Goal: Obtain resource: Download file/media

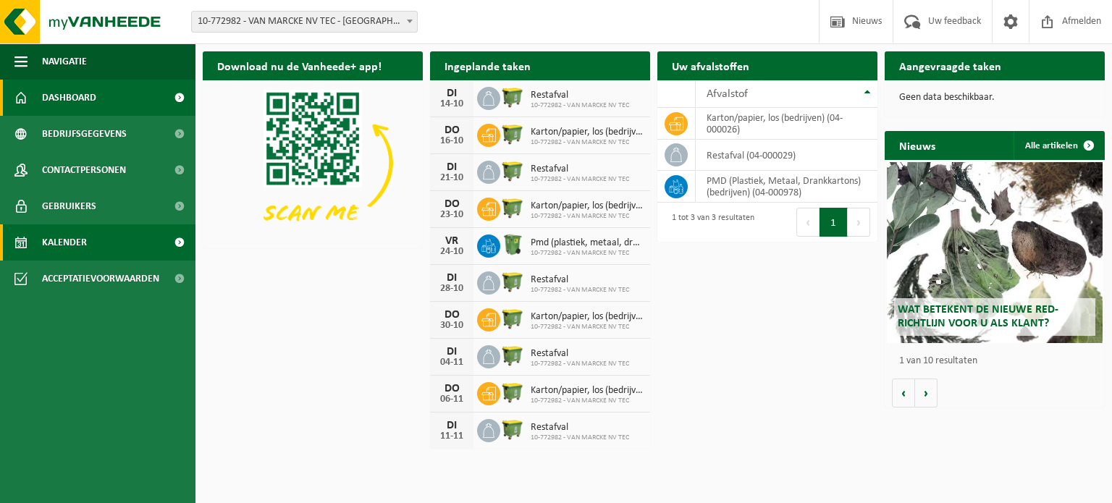
click at [96, 245] on link "Kalender" at bounding box center [97, 242] width 195 height 36
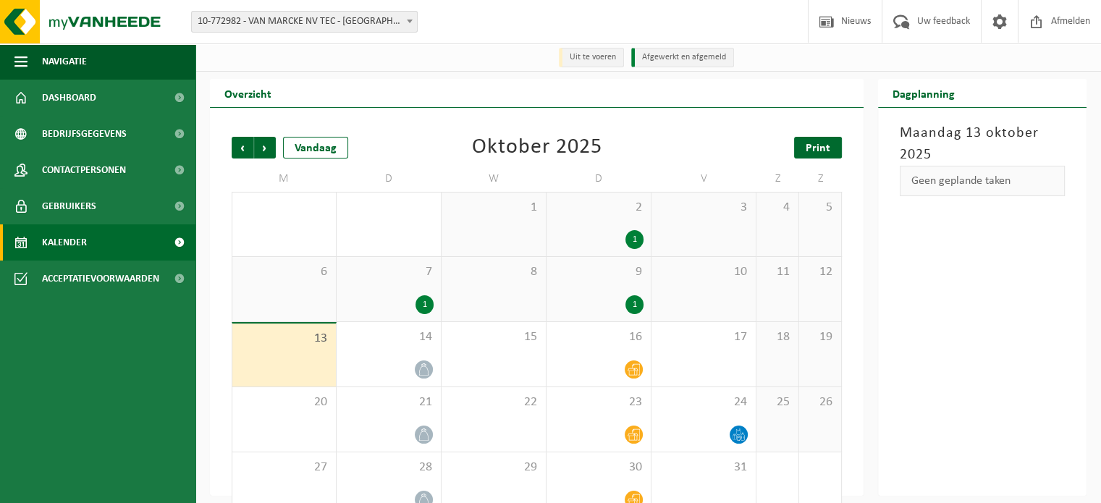
click at [821, 154] on span "Print" at bounding box center [817, 149] width 25 height 12
click at [269, 153] on span "Volgende" at bounding box center [265, 148] width 22 height 22
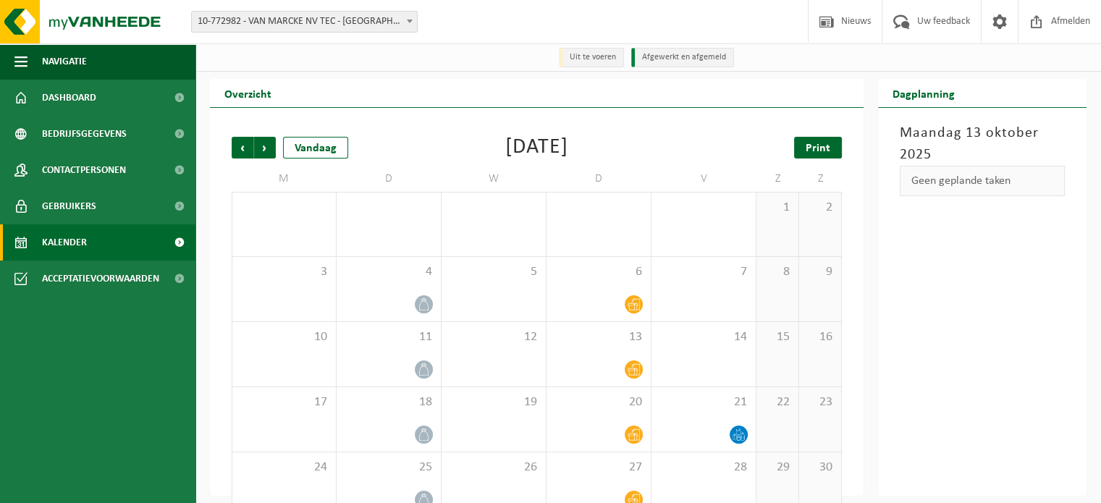
click at [819, 153] on span "Print" at bounding box center [817, 149] width 25 height 12
click at [263, 148] on span "Volgende" at bounding box center [265, 148] width 22 height 22
click at [807, 149] on span "Print" at bounding box center [817, 149] width 25 height 12
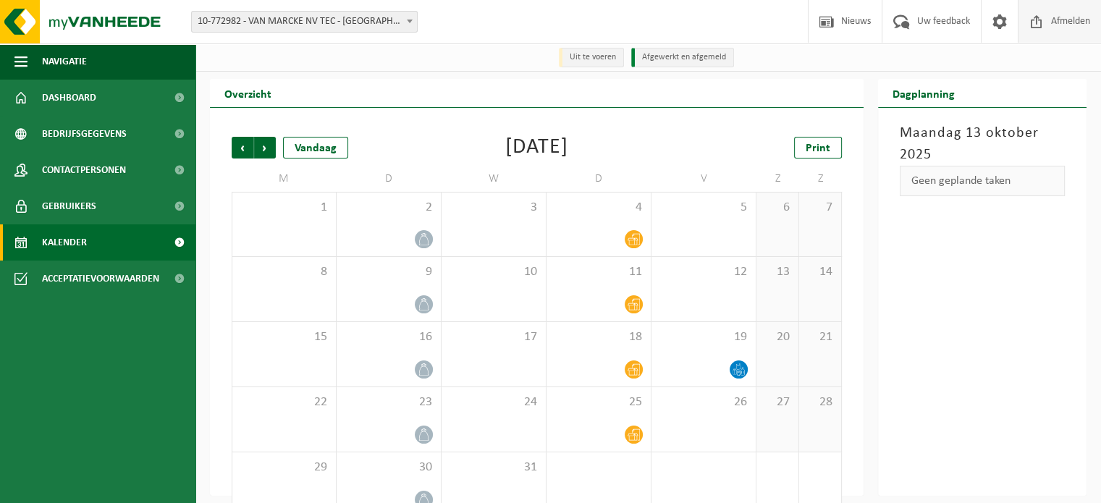
click at [1074, 20] on span "Afmelden" at bounding box center [1070, 21] width 46 height 43
